Goal: Find specific page/section: Find specific page/section

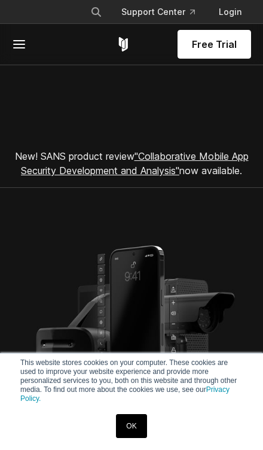
click at [136, 421] on link "OK" at bounding box center [131, 426] width 31 height 24
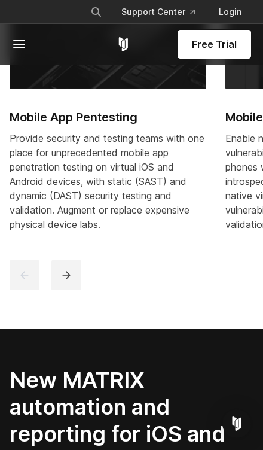
scroll to position [786, 0]
click at [29, 46] on span at bounding box center [40, 44] width 57 height 14
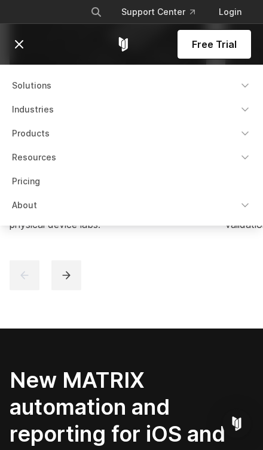
click at [138, 208] on link "About" at bounding box center [132, 206] width 254 height 22
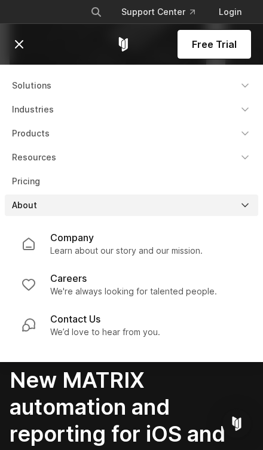
click at [205, 254] on link "Company Learn about our story and our mission." at bounding box center [131, 243] width 239 height 41
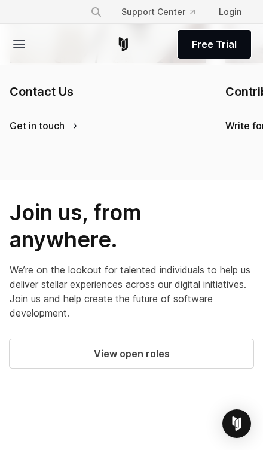
scroll to position [1967, 0]
click at [196, 344] on link "View open roles" at bounding box center [132, 353] width 244 height 29
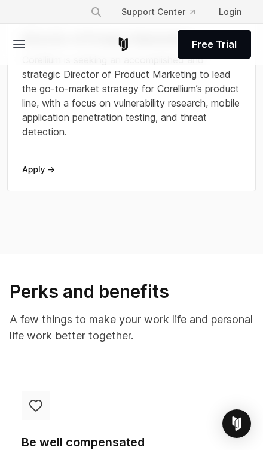
scroll to position [353, 0]
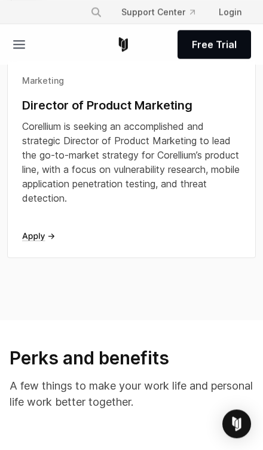
click at [45, 226] on div "Marketing Director of Product Marketing Corellium is seeking an accomplished an…" at bounding box center [131, 153] width 219 height 157
